Goal: Information Seeking & Learning: Learn about a topic

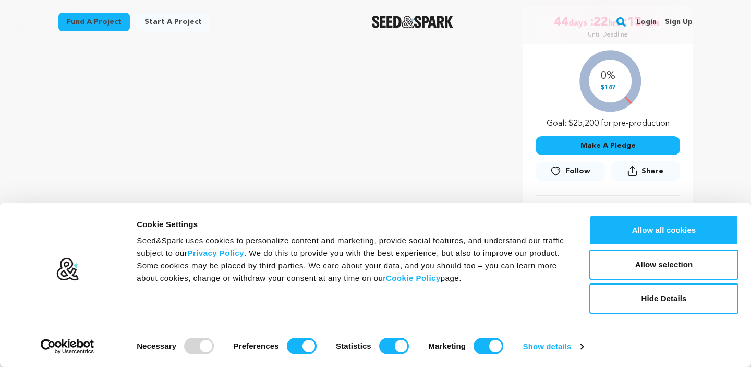
scroll to position [196, 0]
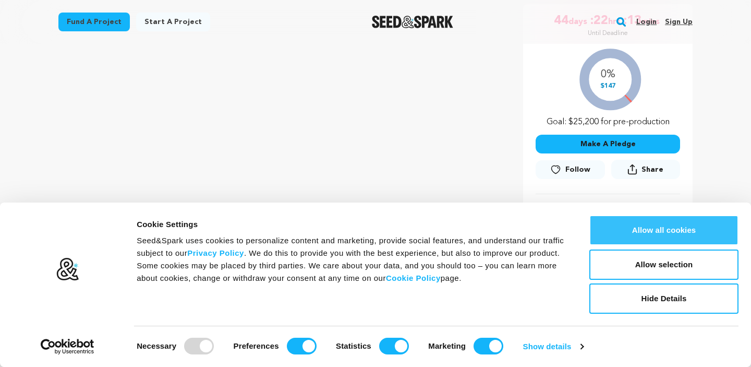
click at [688, 227] on button "Allow all cookies" at bounding box center [664, 230] width 149 height 30
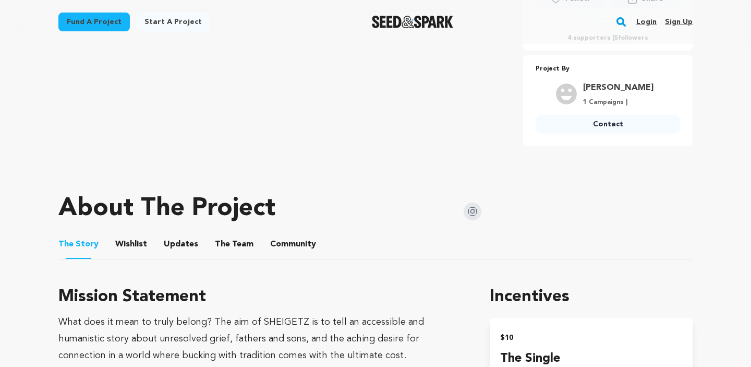
scroll to position [366, 0]
click at [235, 240] on button "The Team" at bounding box center [234, 246] width 25 height 25
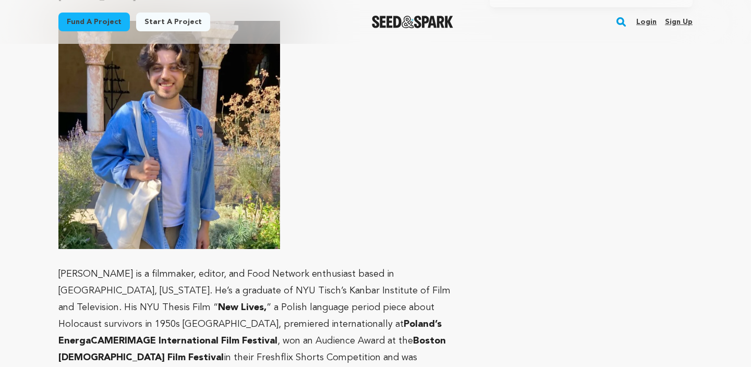
scroll to position [455, 0]
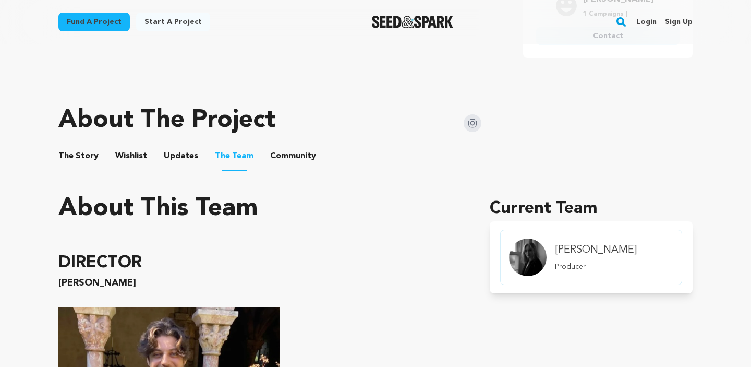
click at [281, 157] on button "Community" at bounding box center [293, 158] width 25 height 25
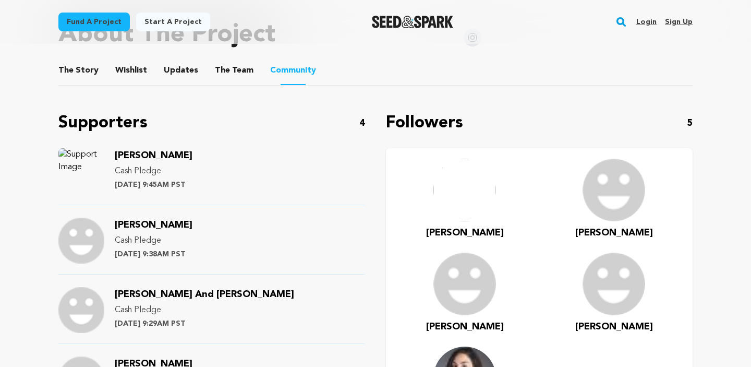
scroll to position [533, 0]
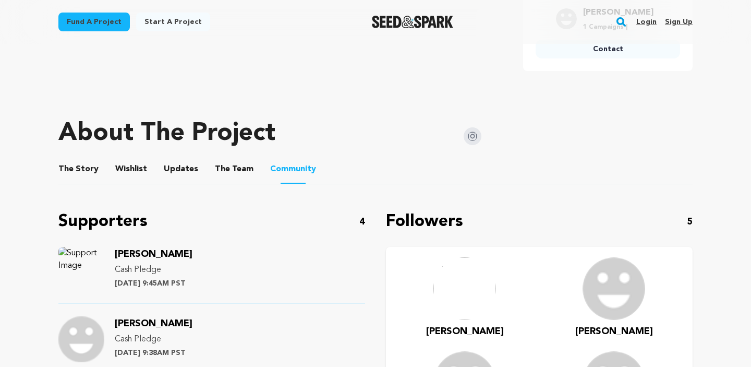
scroll to position [452, 0]
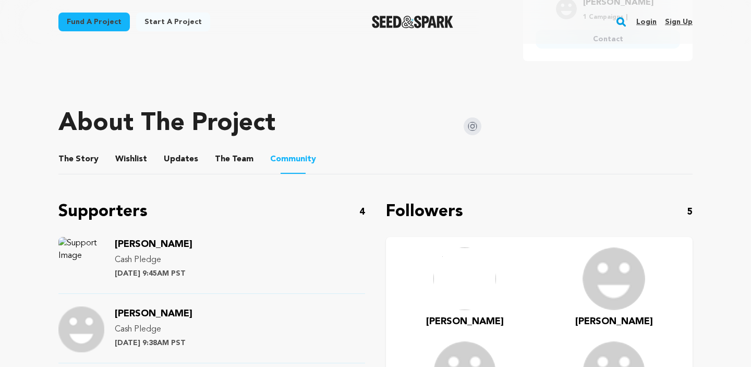
click at [84, 154] on button "The Story" at bounding box center [78, 161] width 25 height 25
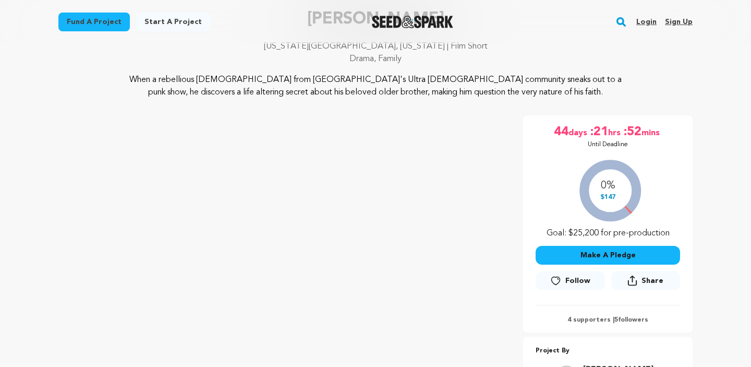
scroll to position [89, 0]
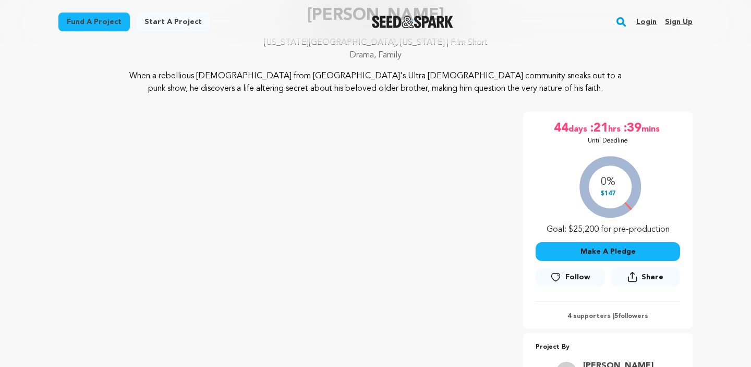
scroll to position [89, 0]
